Goal: Information Seeking & Learning: Learn about a topic

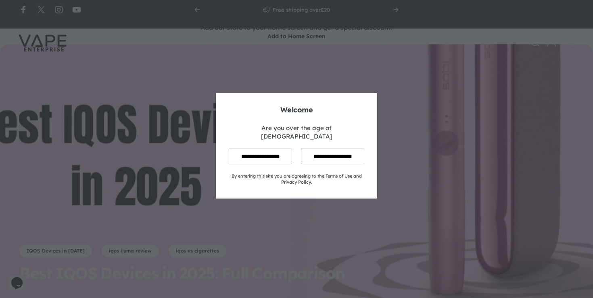
click at [267, 149] on input "**********" at bounding box center [260, 157] width 63 height 16
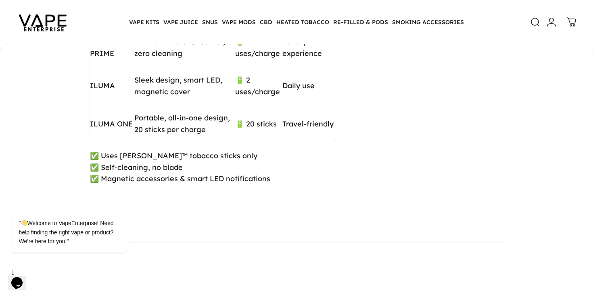
scroll to position [1655, 0]
drag, startPoint x: 79, startPoint y: 177, endPoint x: 280, endPoint y: 250, distance: 213.3
click at [153, 250] on html "" Welcome to VapeEnterprise! Need help finding the right vape or product? We’re…" at bounding box center [80, 201] width 145 height 123
click at [343, 185] on p "✅ Uses [PERSON_NAME]™ tobacco sticks only ✅ Self-cleaning, no blade ✅ Magnetic …" at bounding box center [296, 167] width 413 height 35
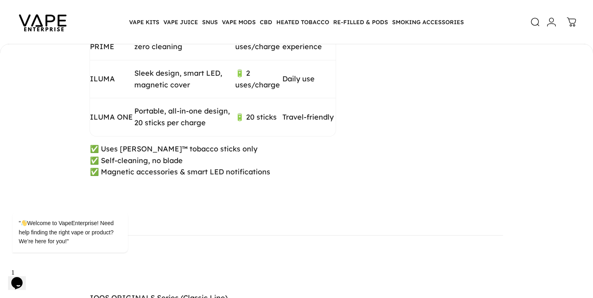
scroll to position [1663, 0]
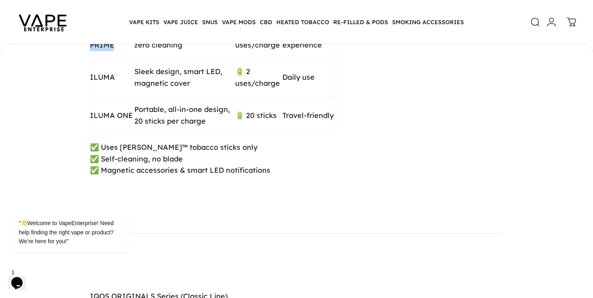
drag, startPoint x: 112, startPoint y: 102, endPoint x: 91, endPoint y: 94, distance: 22.6
click at [91, 50] on span "ILUMA PRIME" at bounding box center [102, 39] width 25 height 21
copy span "ILUMA PRIME"
drag, startPoint x: 96, startPoint y: 170, endPoint x: 137, endPoint y: 175, distance: 41.4
click at [137, 175] on div "" Welcome to VapeEnterprise! Need help finding the right vape or product? We’re…" at bounding box center [80, 199] width 145 height 123
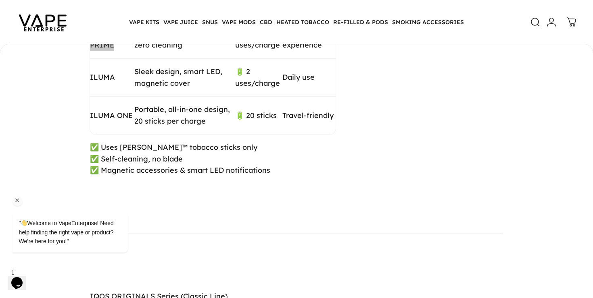
drag, startPoint x: 135, startPoint y: 174, endPoint x: 87, endPoint y: 175, distance: 48.0
click at [87, 175] on div "" Welcome to VapeEnterprise! Need help finding the right vape or product? We’re…" at bounding box center [80, 199] width 145 height 123
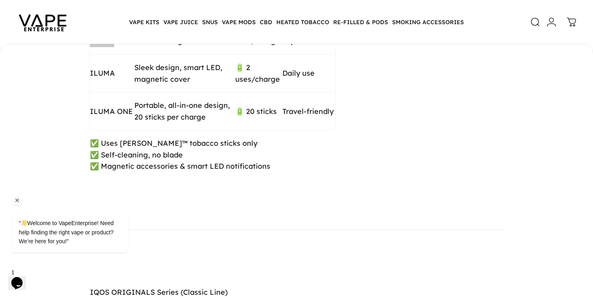
scroll to position [1668, 0]
